Goal: Information Seeking & Learning: Learn about a topic

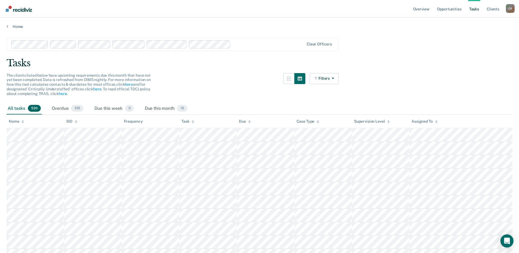
click at [211, 74] on div "The clients listed below have upcoming requirements due this month that have no…" at bounding box center [173, 88] width 332 height 30
click at [119, 83] on span "The clients listed below have upcoming requirements due this month that have no…" at bounding box center [79, 84] width 144 height 23
click at [456, 7] on link "Opportunities" at bounding box center [448, 8] width 27 height 17
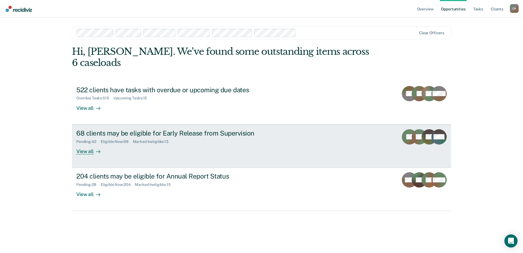
click at [87, 143] on div "View all" at bounding box center [91, 148] width 31 height 11
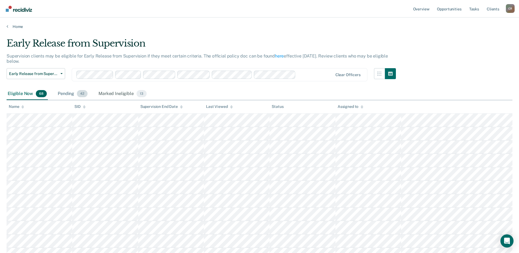
click at [78, 94] on span "42" at bounding box center [82, 93] width 11 height 7
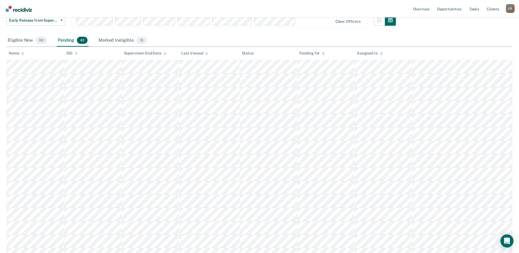
scroll to position [55, 0]
click at [23, 51] on icon at bounding box center [22, 52] width 3 height 4
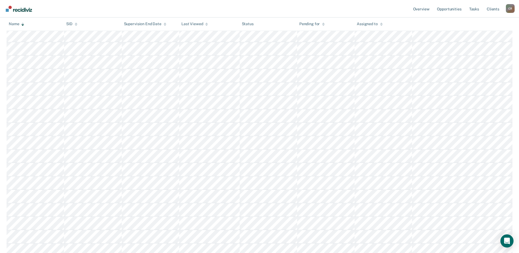
scroll to position [191, 0]
